Goal: Task Accomplishment & Management: Complete application form

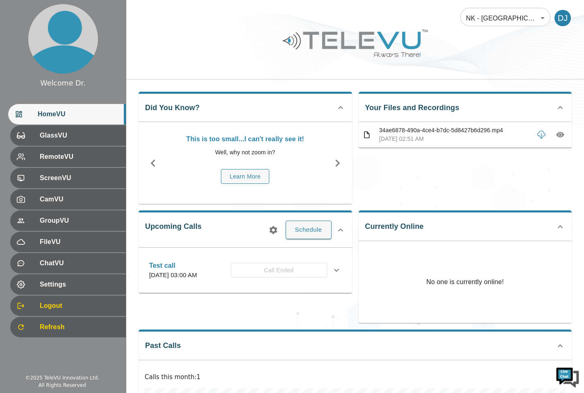
click at [309, 233] on button "Schedule" at bounding box center [309, 230] width 46 height 18
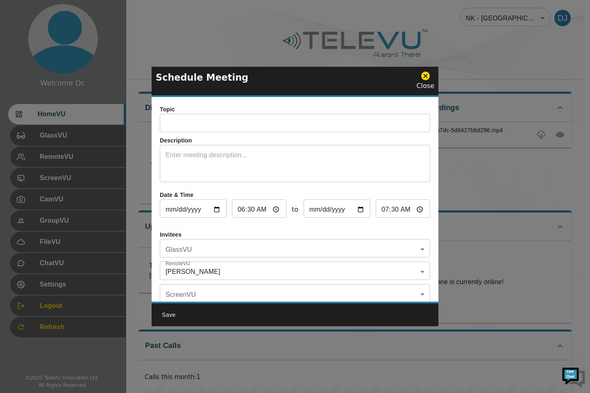
click at [257, 123] on input "text" at bounding box center [295, 124] width 271 height 16
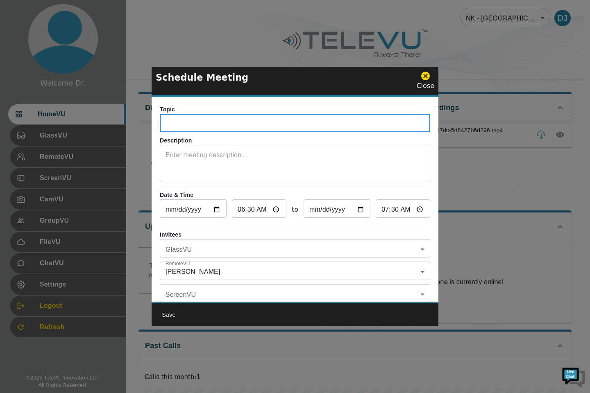
type input "Test call"
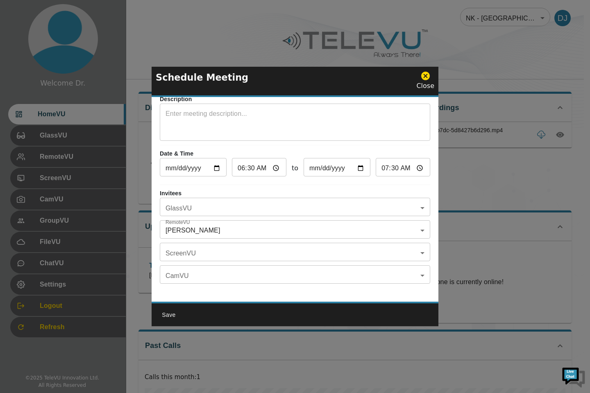
scroll to position [48, 0]
click at [414, 201] on body "Welcome Dr. HomeVU GlassVU RemoteVU ScreenVU CamVU GroupVU FileVU ChatVU Settin…" at bounding box center [295, 272] width 590 height 545
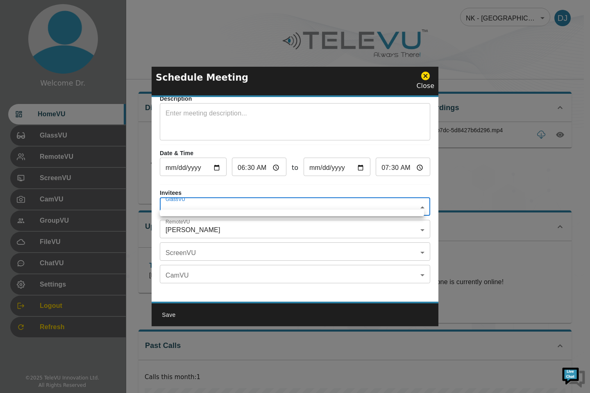
click at [410, 248] on div at bounding box center [295, 196] width 590 height 393
click at [398, 250] on body "Welcome Dr. HomeVU GlassVU RemoteVU ScreenVU CamVU GroupVU FileVU ChatVU Settin…" at bounding box center [295, 272] width 590 height 545
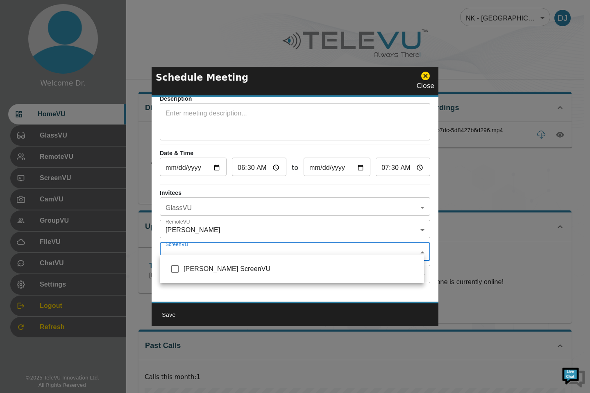
click at [246, 276] on li "[PERSON_NAME] ScreenVU" at bounding box center [292, 269] width 264 height 22
type input "[PERSON_NAME] ScreenVU"
checkbox input "true"
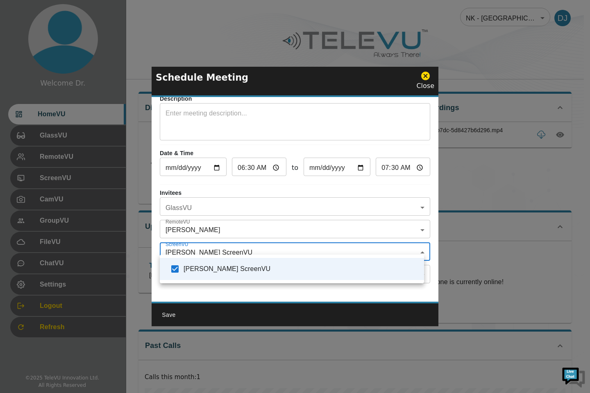
click at [409, 228] on div at bounding box center [295, 196] width 590 height 393
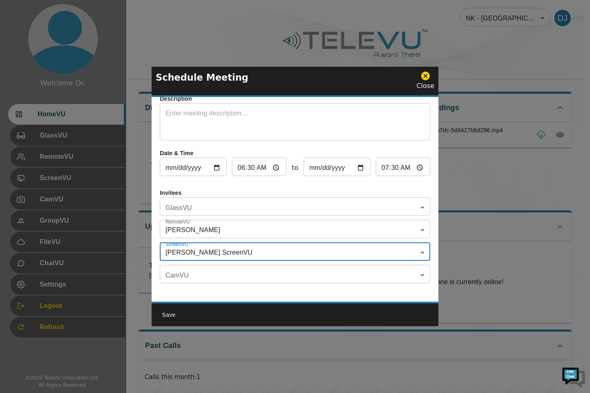
click at [398, 227] on body "Welcome Dr. HomeVU GlassVU RemoteVU ScreenVU CamVU GroupVU FileVU ChatVU Settin…" at bounding box center [295, 272] width 590 height 545
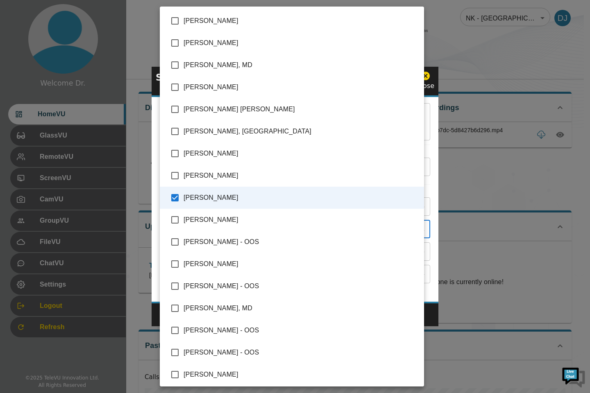
click at [175, 28] on input "checkbox" at bounding box center [174, 20] width 17 height 17
checkbox input "true"
type input "[PERSON_NAME] ,[PERSON_NAME]"
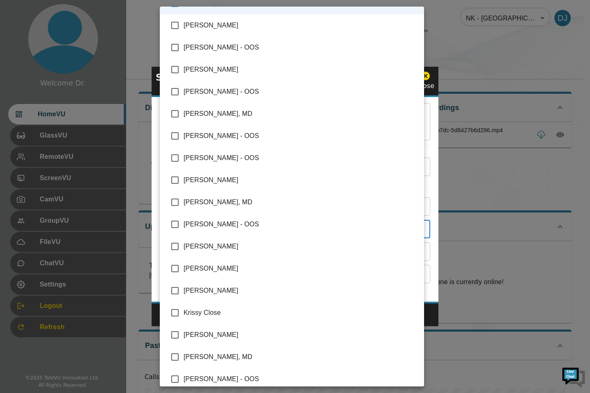
scroll to position [205, 0]
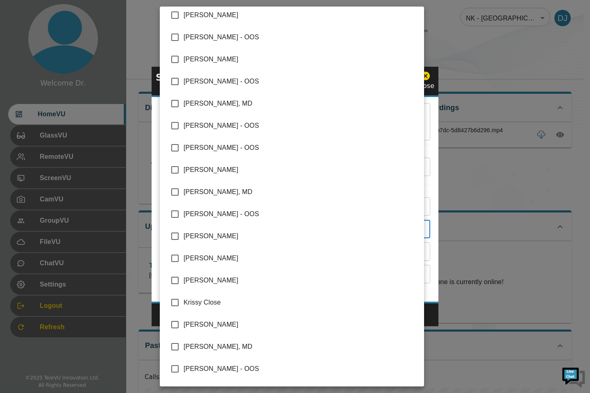
click at [170, 308] on input "checkbox" at bounding box center [174, 302] width 17 height 17
checkbox input "true"
type input "[PERSON_NAME] ,[PERSON_NAME],[PERSON_NAME]"
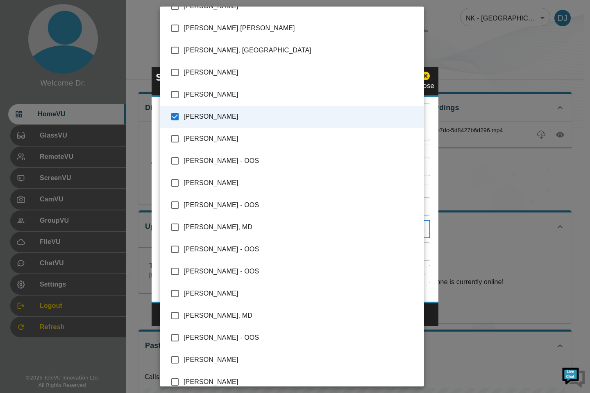
scroll to position [0, 0]
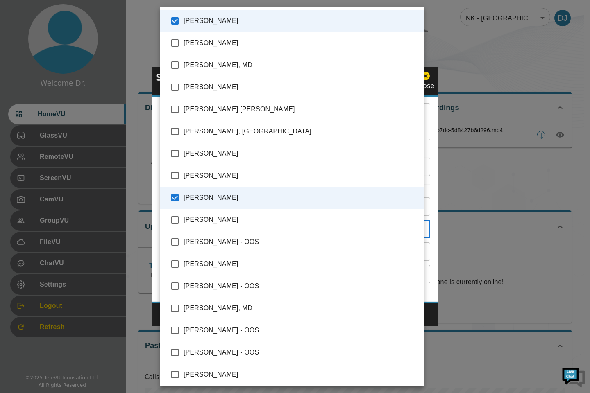
click at [175, 156] on input "checkbox" at bounding box center [174, 153] width 17 height 17
checkbox input "true"
type input "[PERSON_NAME] ,[PERSON_NAME],[PERSON_NAME],[PERSON_NAME]"
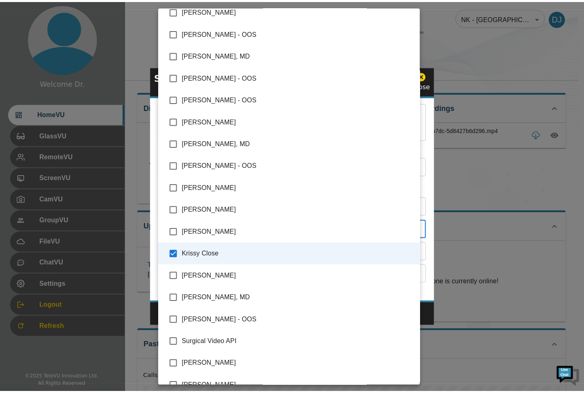
scroll to position [268, 0]
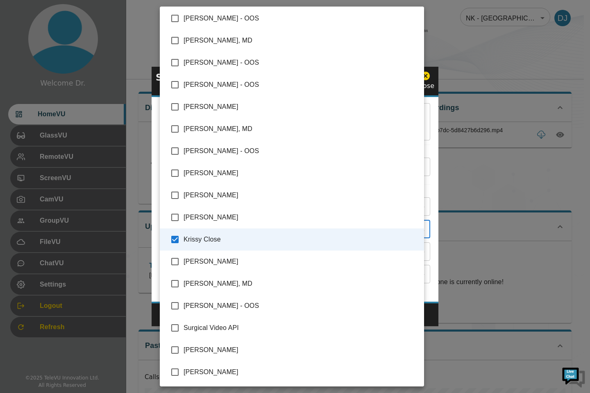
click at [489, 312] on div at bounding box center [295, 196] width 590 height 393
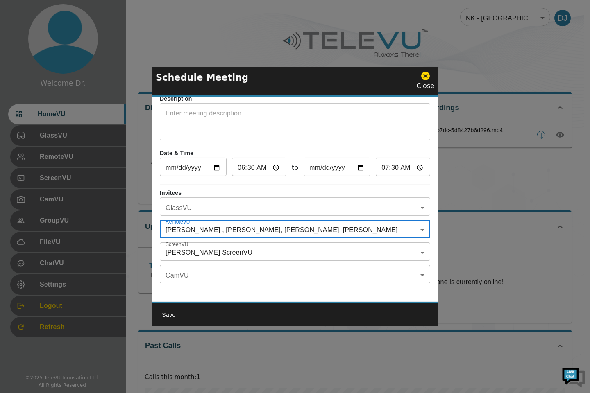
click at [412, 162] on input "07:30" at bounding box center [403, 168] width 55 height 16
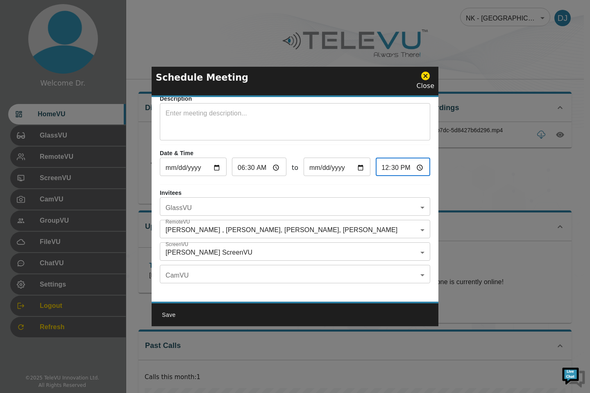
type input "12:30"
click at [246, 110] on textarea at bounding box center [295, 123] width 259 height 28
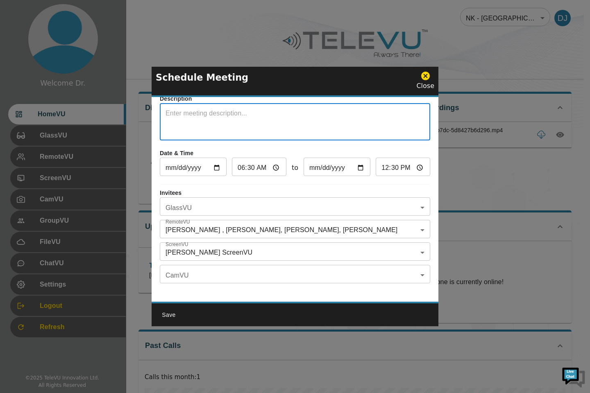
click at [173, 319] on button "Save" at bounding box center [169, 315] width 26 height 15
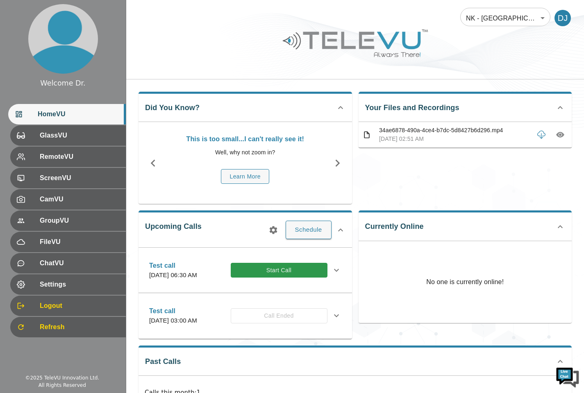
click at [336, 275] on icon at bounding box center [337, 271] width 10 height 10
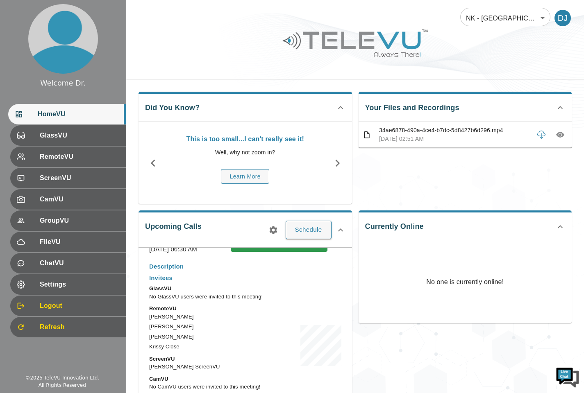
scroll to position [0, 0]
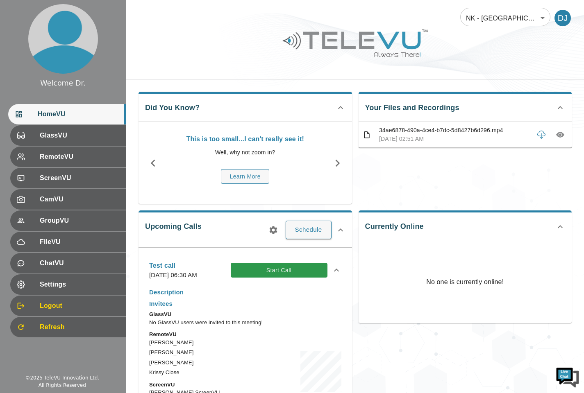
click at [332, 275] on icon at bounding box center [337, 271] width 10 height 10
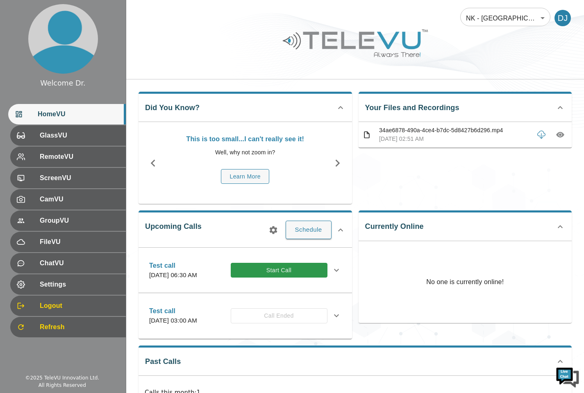
click at [59, 117] on span "HomeVU" at bounding box center [79, 114] width 82 height 10
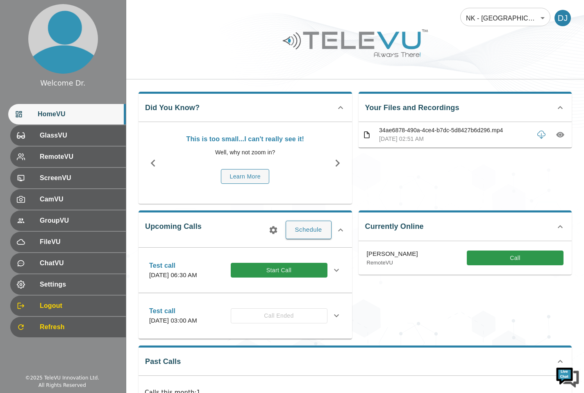
click at [0, 11] on div at bounding box center [63, 39] width 126 height 78
